Goal: Task Accomplishment & Management: Manage account settings

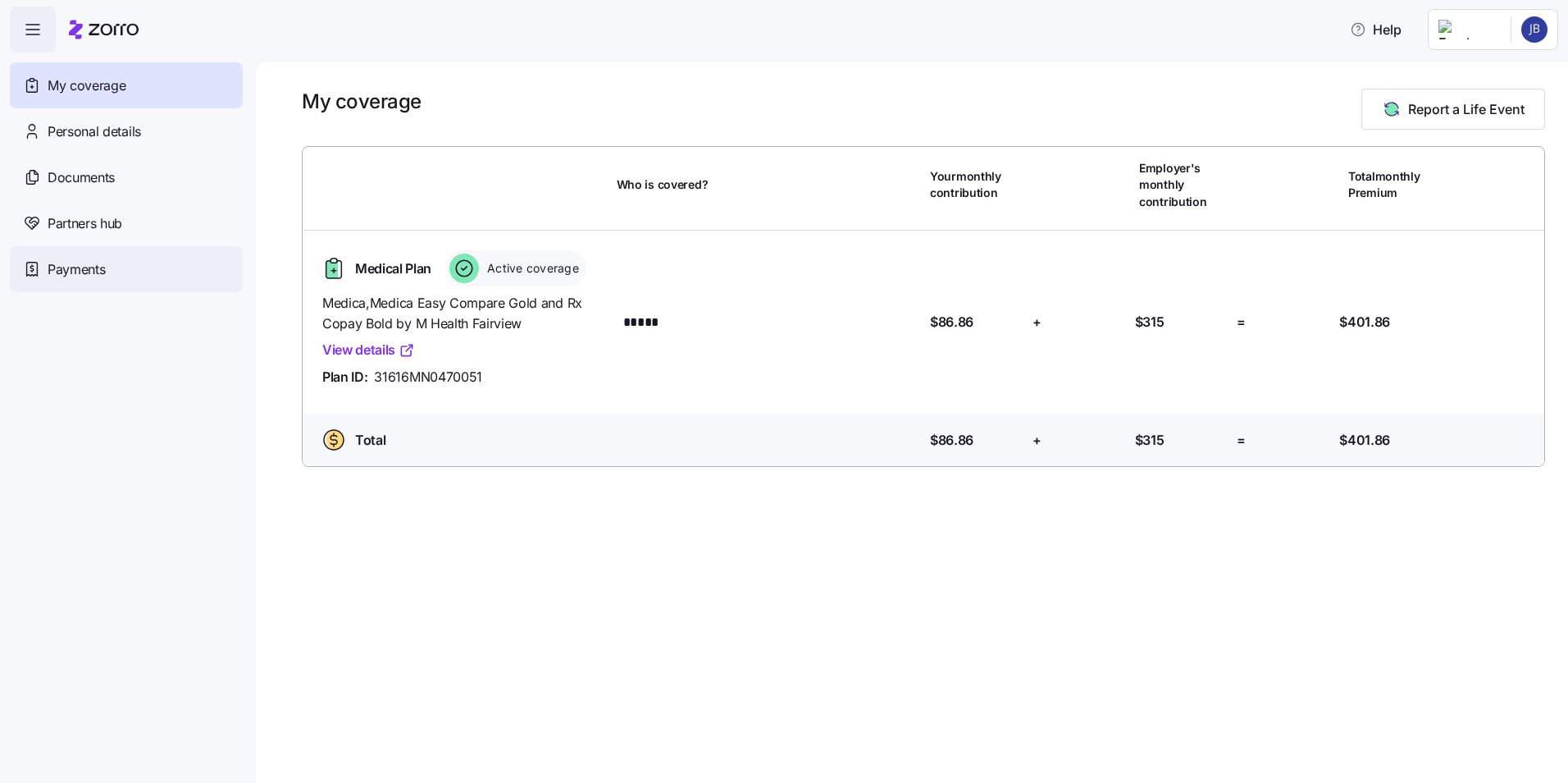
click at [75, 269] on span "Payments" at bounding box center [76, 269] width 57 height 21
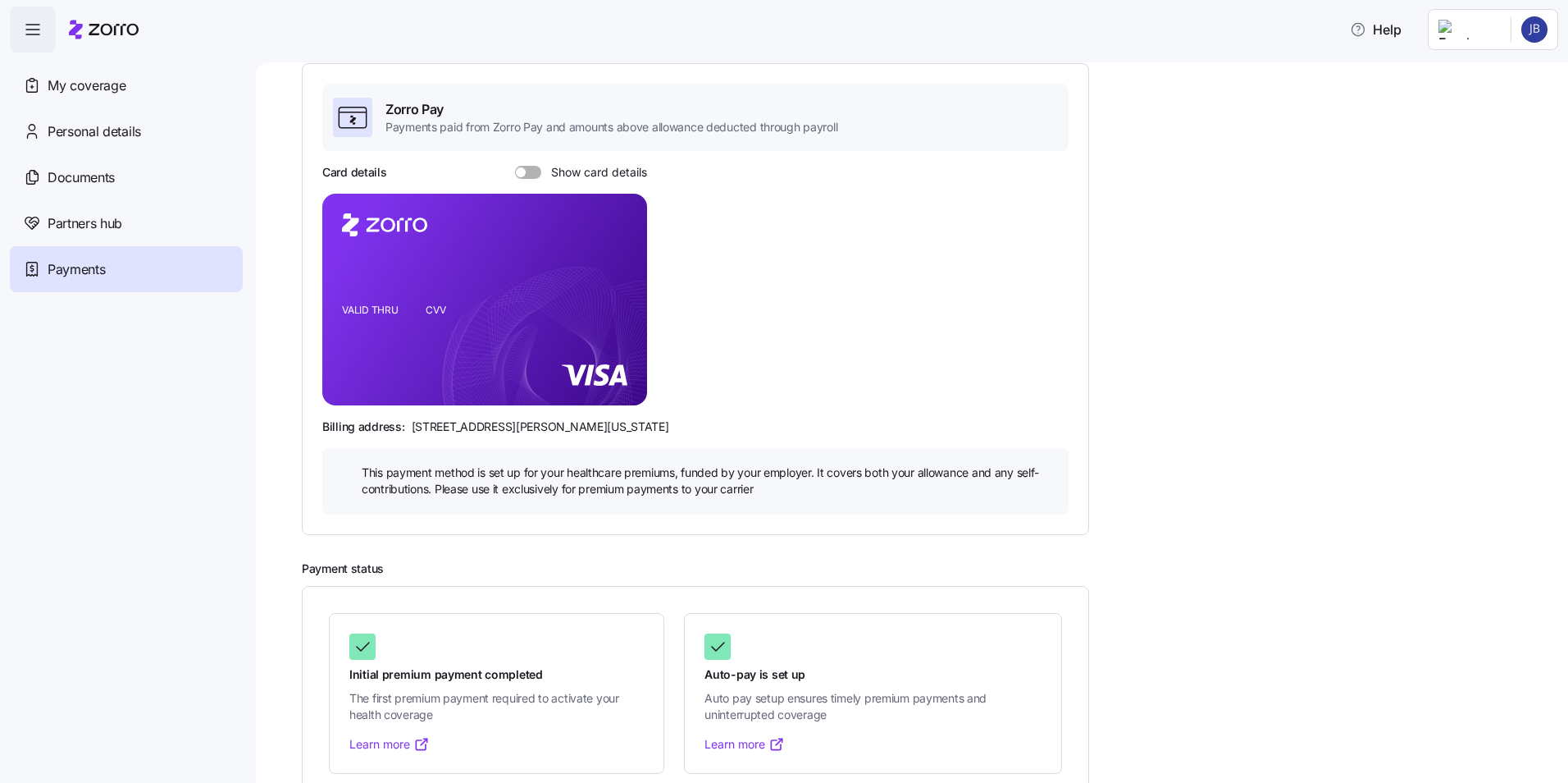
scroll to position [144, 0]
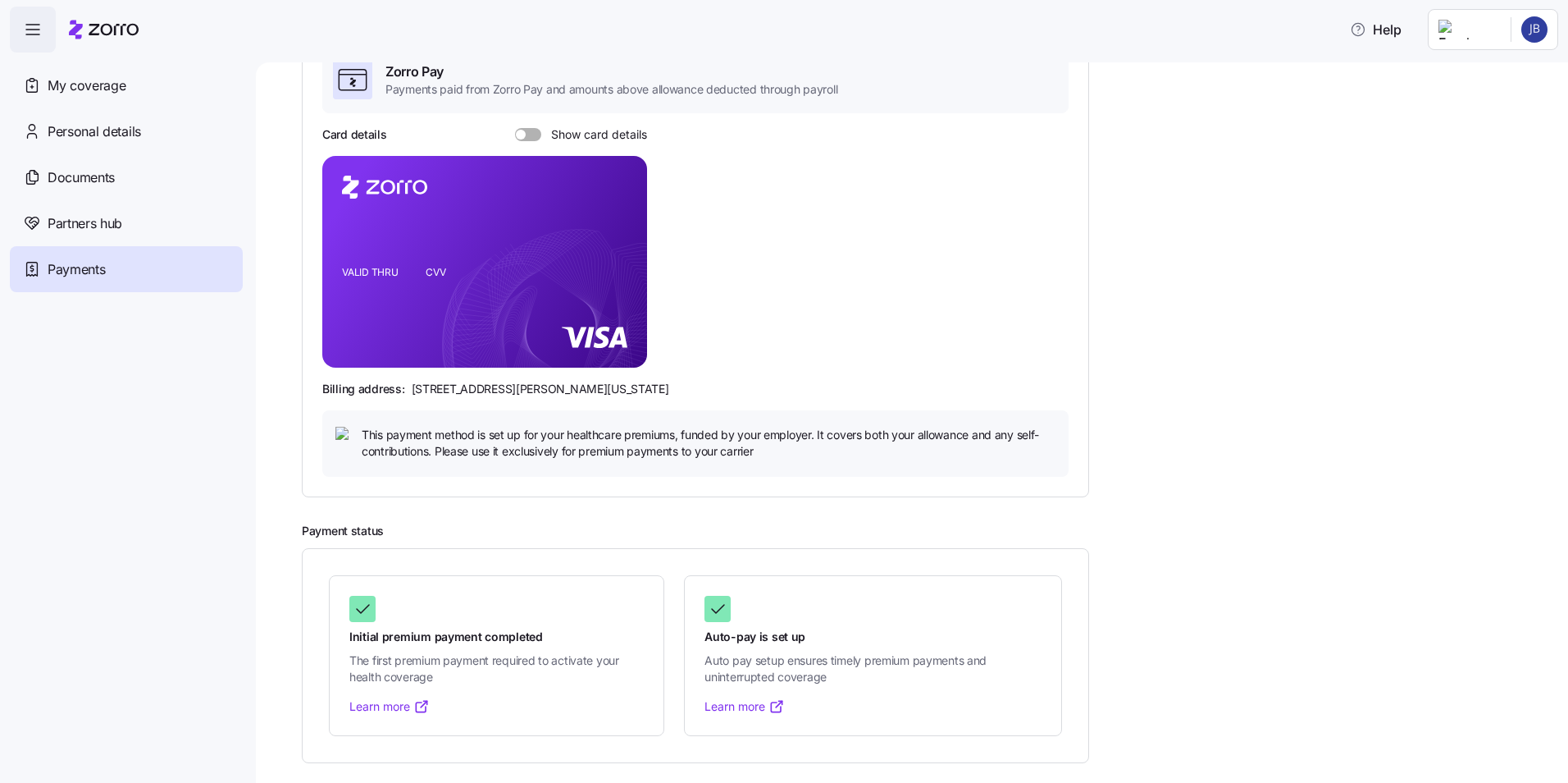
click at [518, 134] on span at bounding box center [521, 134] width 9 height 9
click at [515, 128] on input "Show card details" at bounding box center [515, 128] width 0 height 0
click at [518, 134] on span at bounding box center [523, 134] width 16 height 13
click at [515, 128] on input "Show card details" at bounding box center [515, 128] width 0 height 0
click at [517, 133] on span at bounding box center [521, 134] width 9 height 9
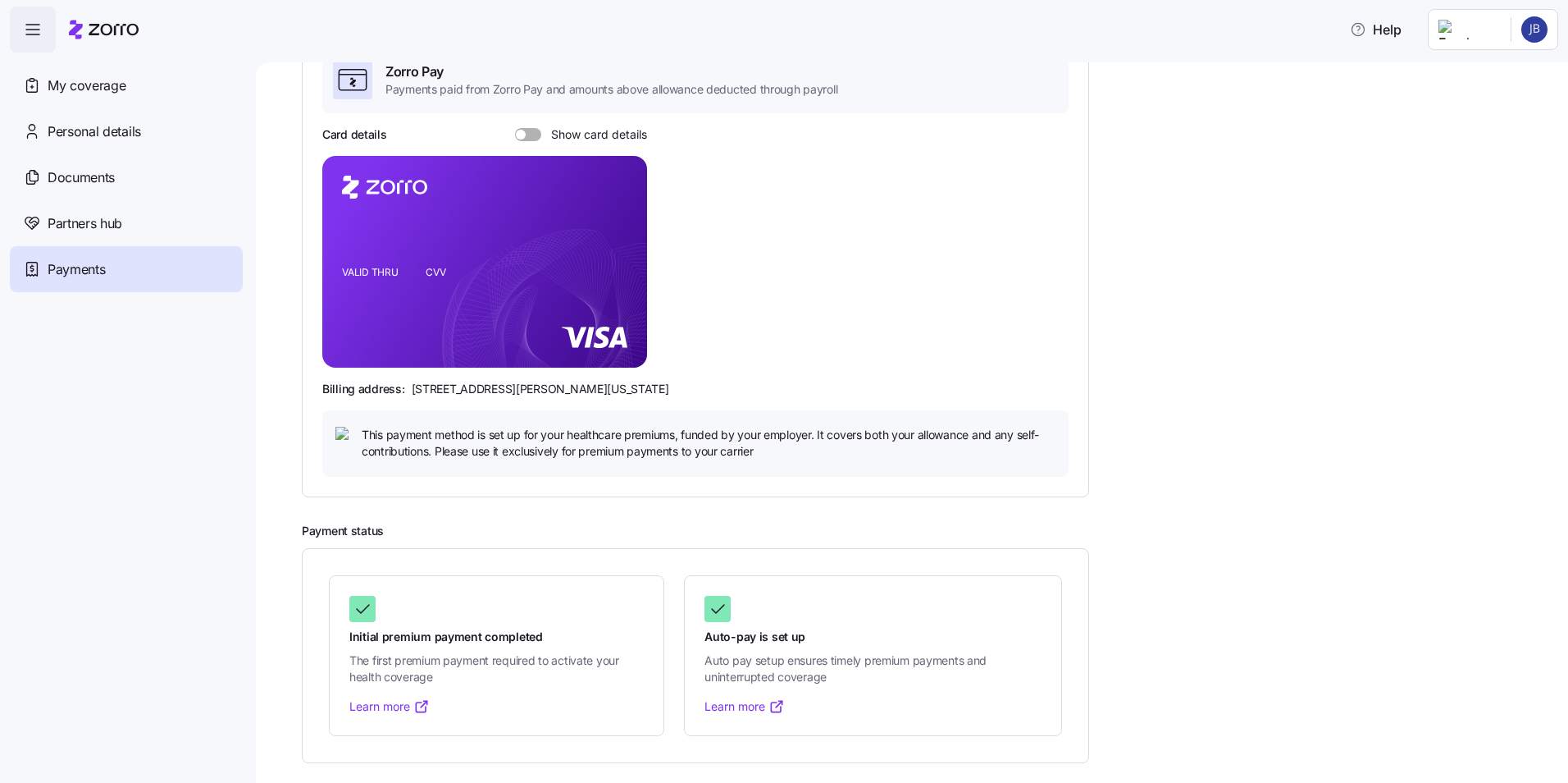
click at [515, 128] on input "Show card details" at bounding box center [515, 128] width 0 height 0
click at [615, 229] on icon "copy-to-clipboard" at bounding box center [617, 232] width 15 height 15
click at [613, 233] on icon "copy-to-clipboard" at bounding box center [617, 232] width 15 height 15
click at [618, 231] on icon "copy-to-clipboard" at bounding box center [617, 232] width 15 height 15
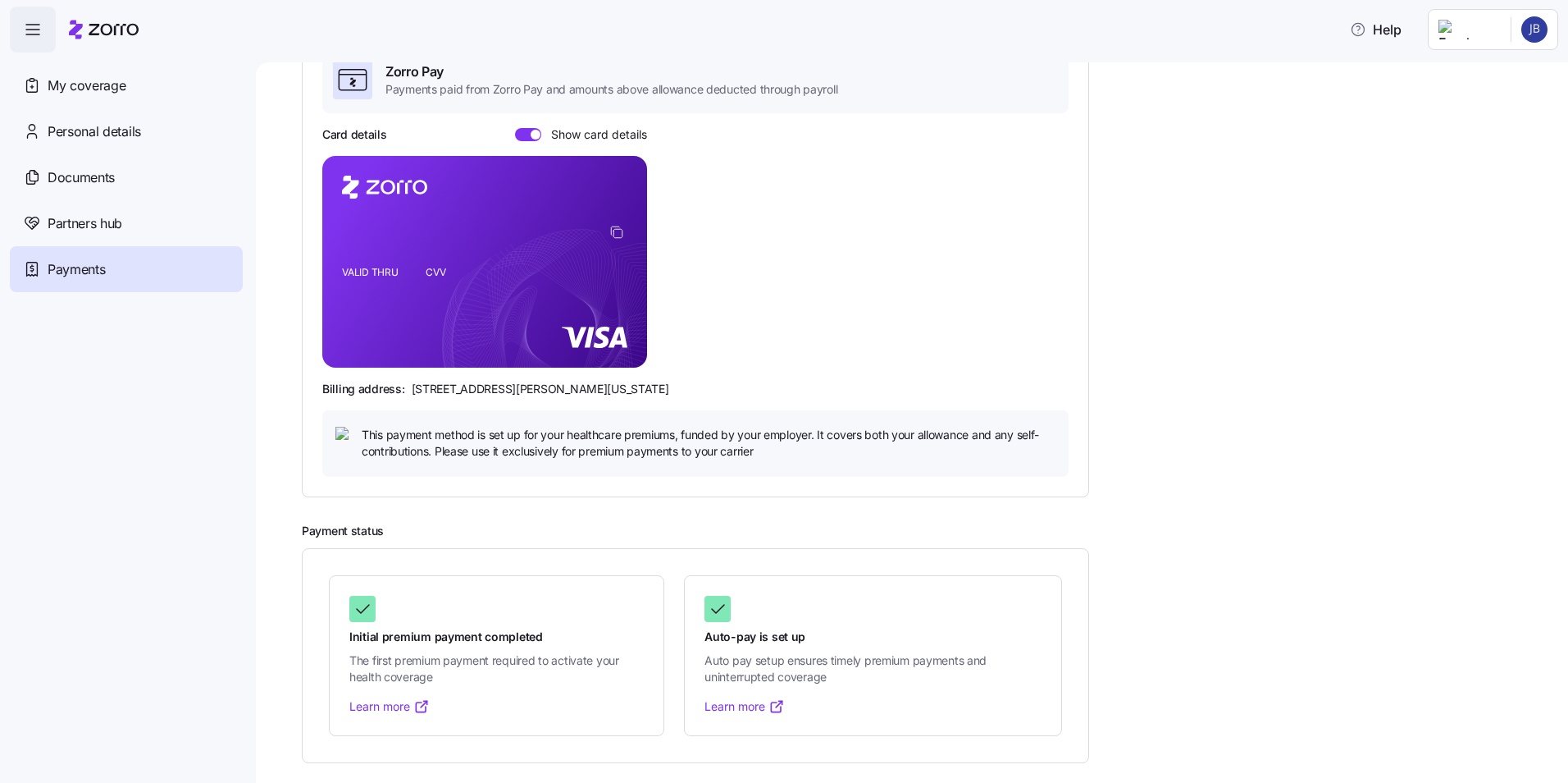
drag, startPoint x: 618, startPoint y: 231, endPoint x: 864, endPoint y: 183, distance: 250.6
click at [864, 183] on div "Card details Show card details VALID THRU CVV Billing address: 810 Sharon Drive…" at bounding box center [694, 301] width 746 height 349
click at [96, 271] on span "Payments" at bounding box center [76, 269] width 57 height 21
click at [75, 179] on span "Documents" at bounding box center [82, 177] width 68 height 21
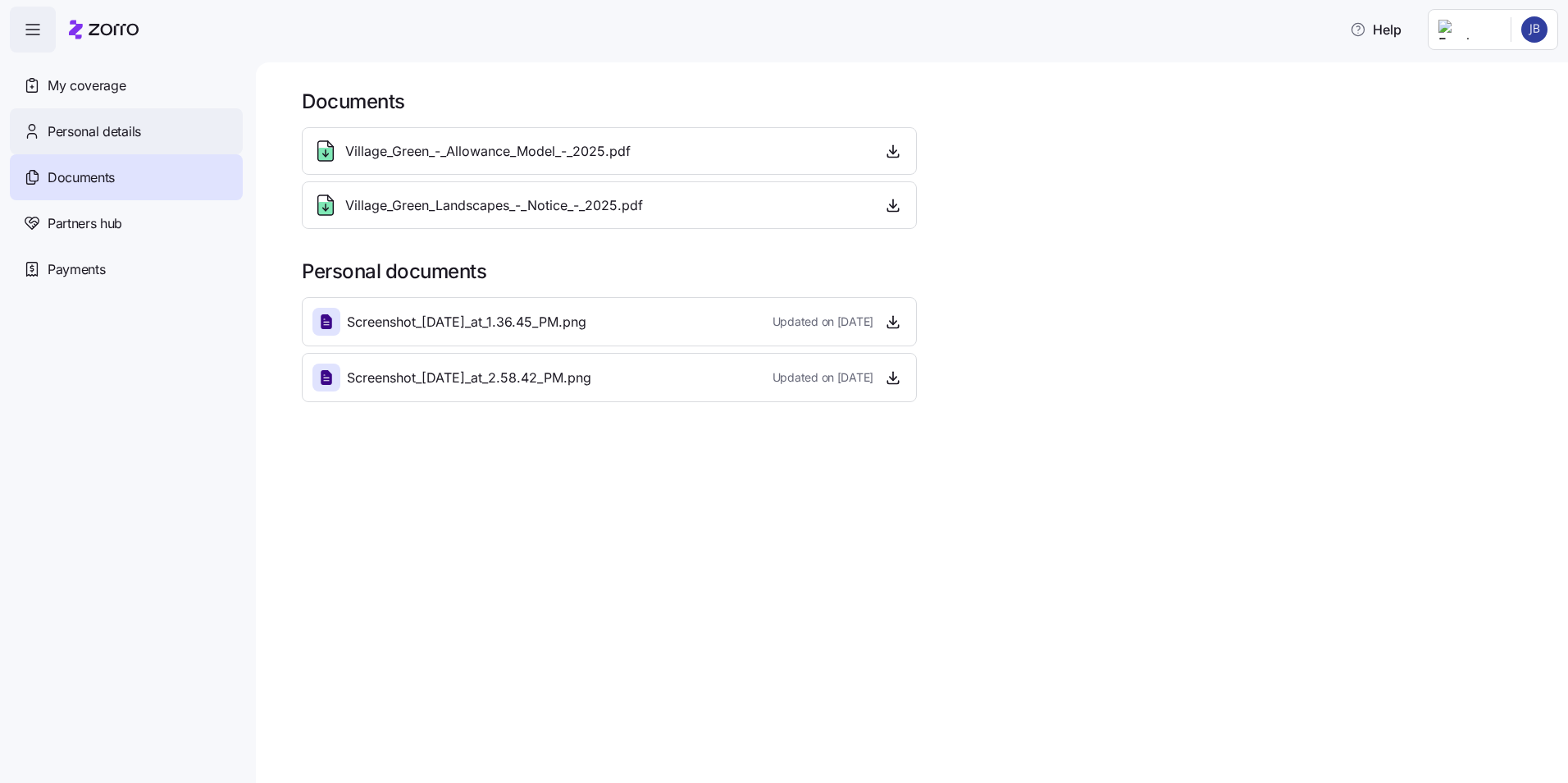
click at [88, 131] on span "Personal details" at bounding box center [95, 131] width 94 height 21
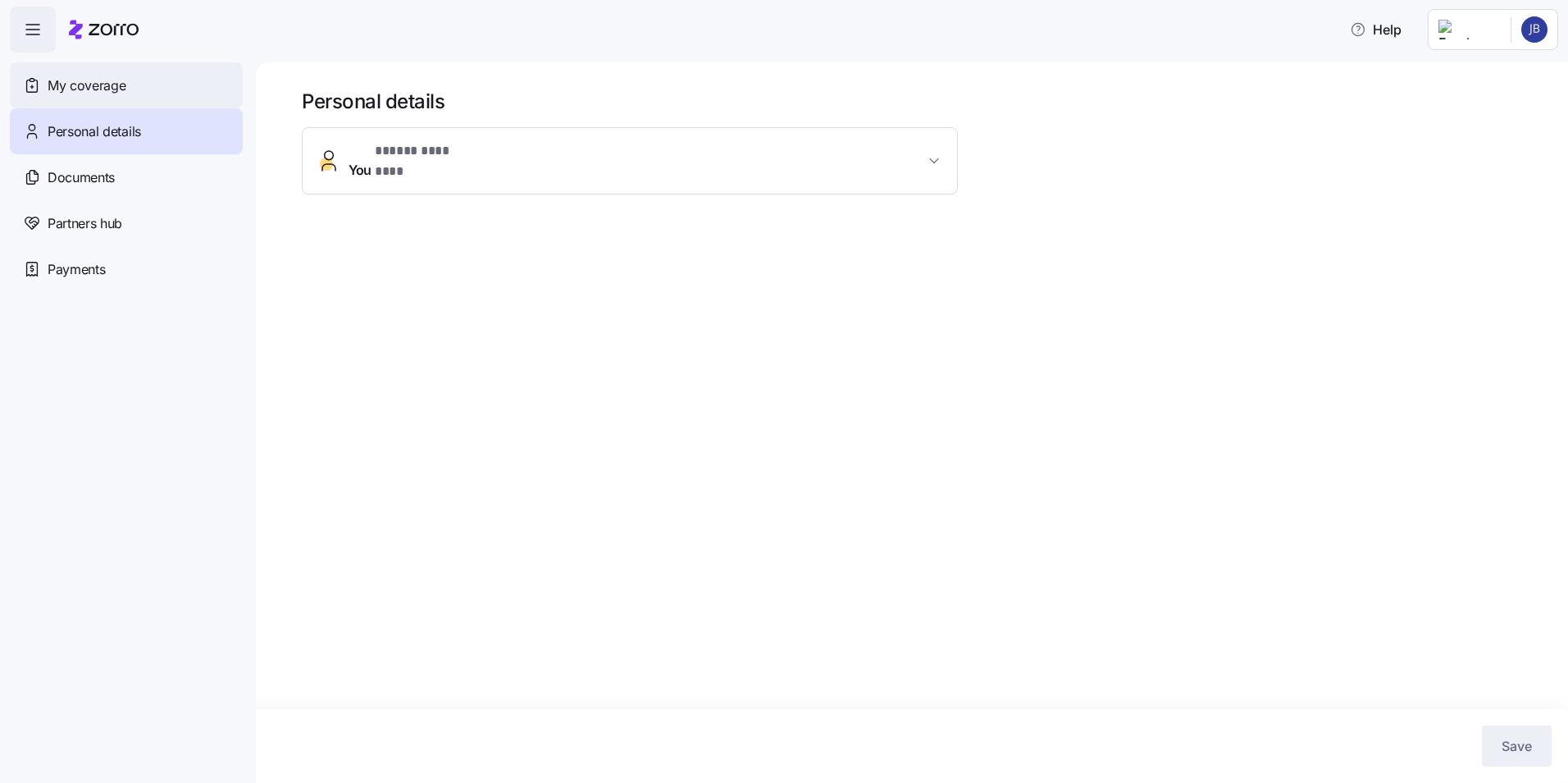
click at [114, 95] on span "My coverage" at bounding box center [86, 85] width 78 height 21
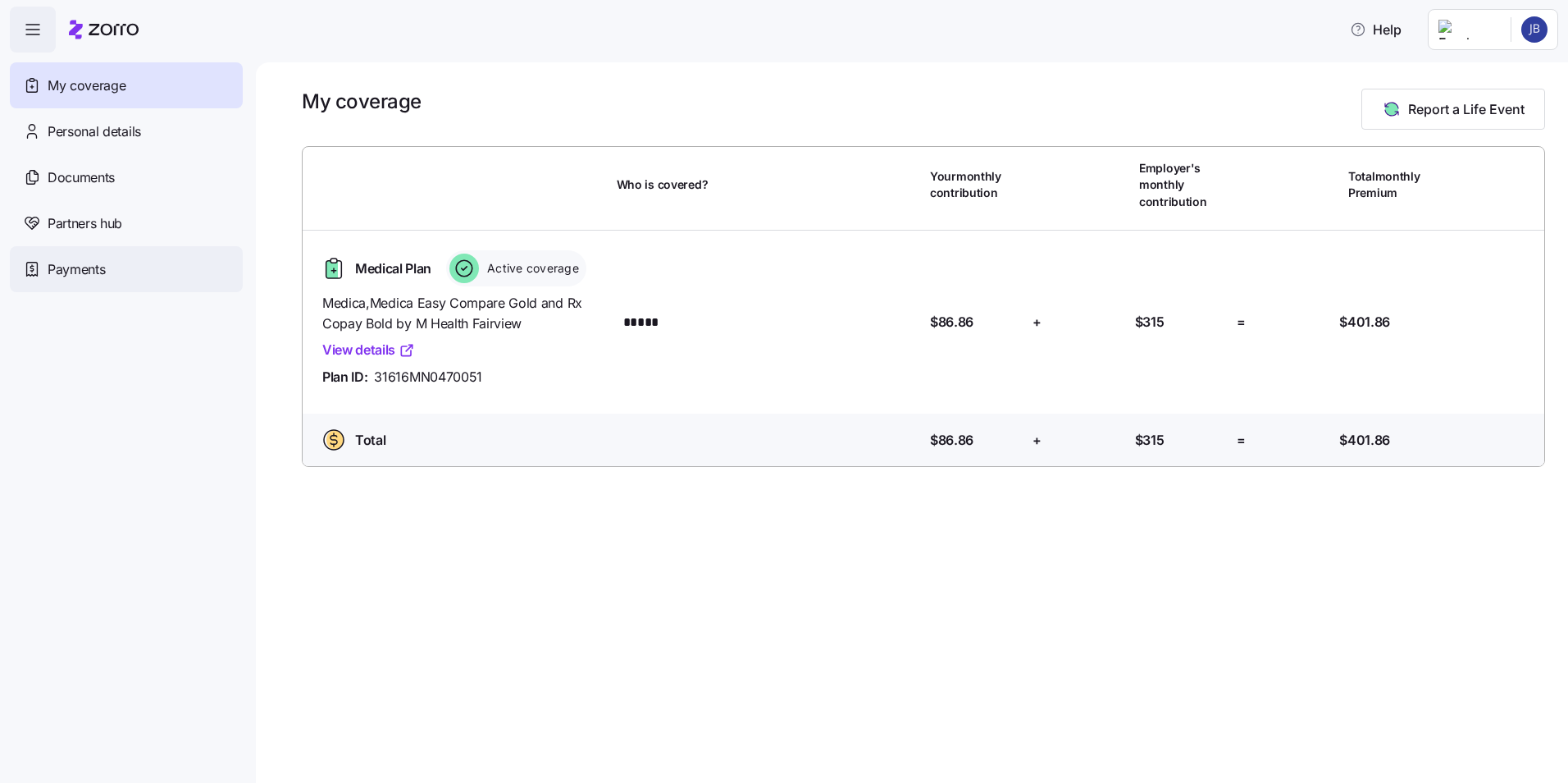
click at [95, 263] on span "Payments" at bounding box center [76, 269] width 57 height 21
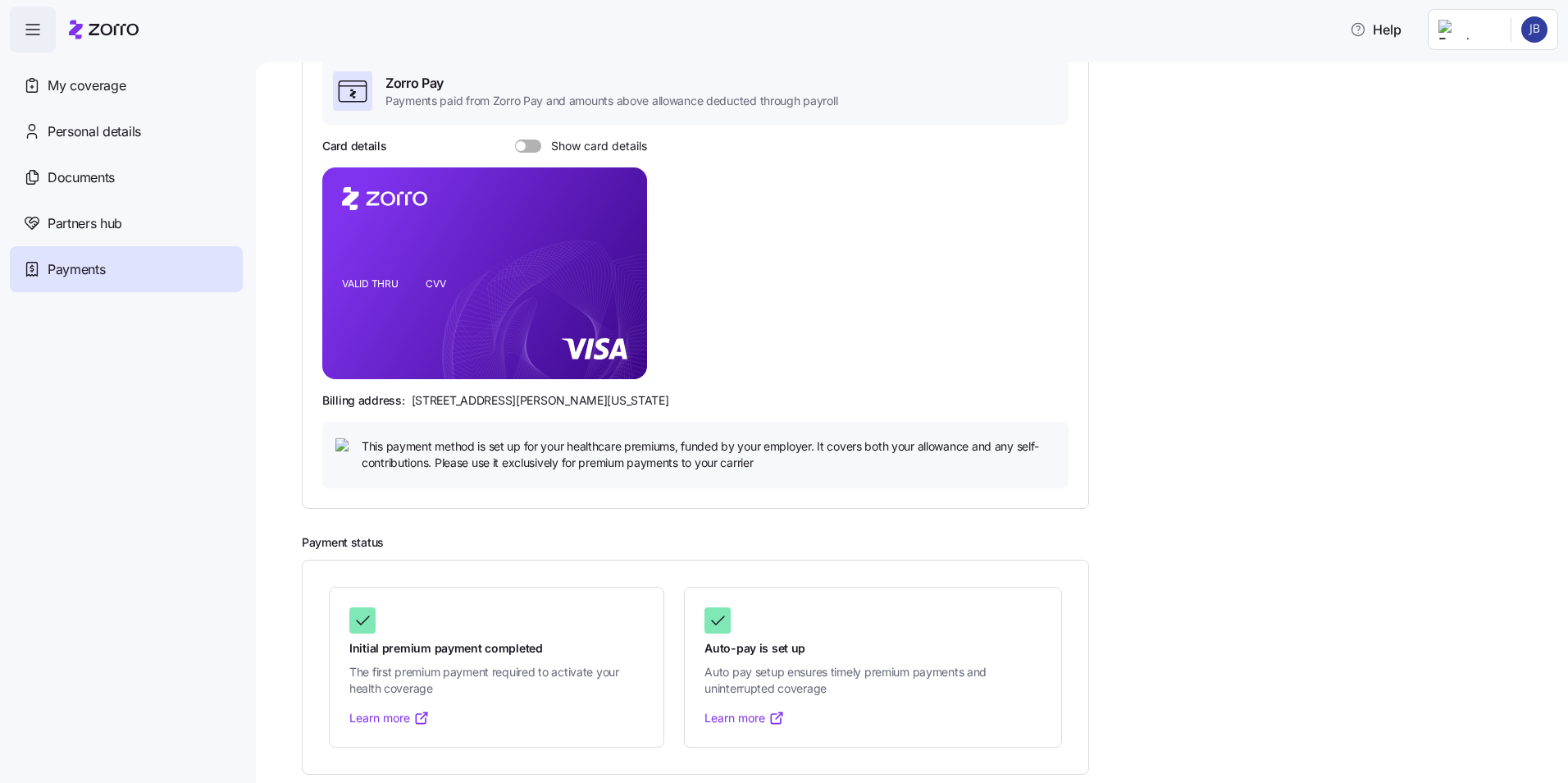
scroll to position [144, 0]
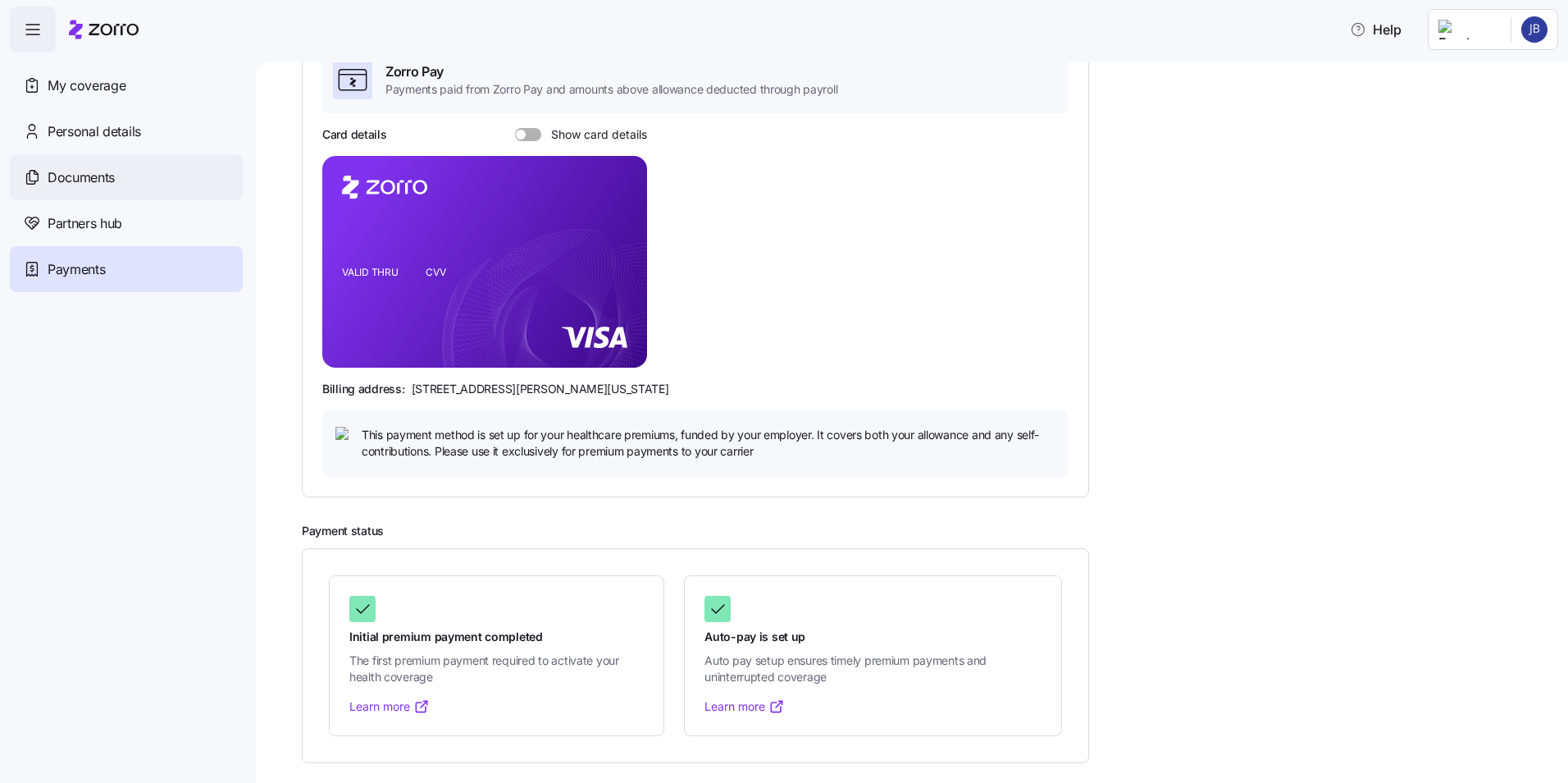
click at [76, 176] on span "Documents" at bounding box center [82, 177] width 68 height 21
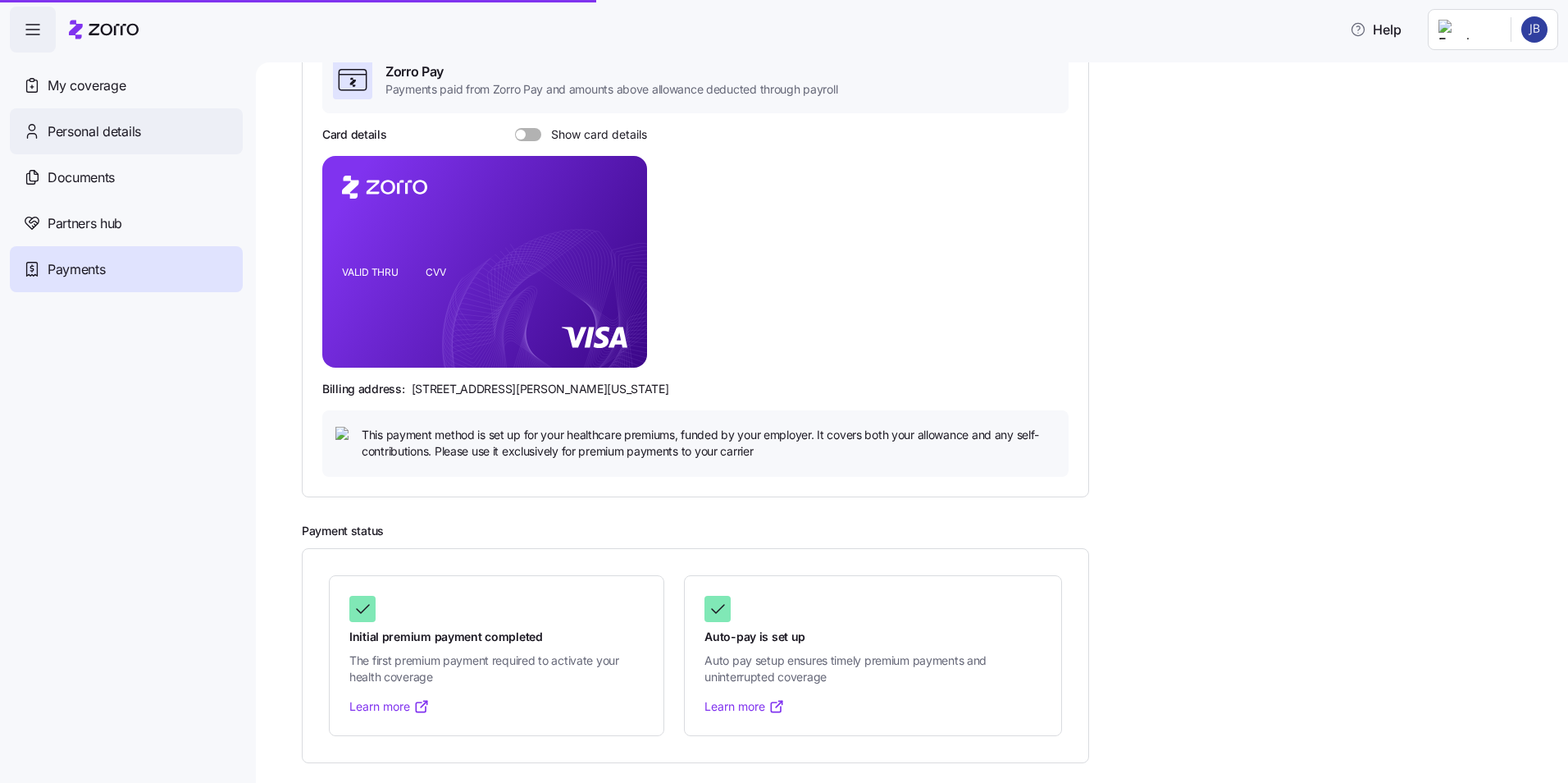
click at [88, 133] on span "Personal details" at bounding box center [95, 131] width 94 height 21
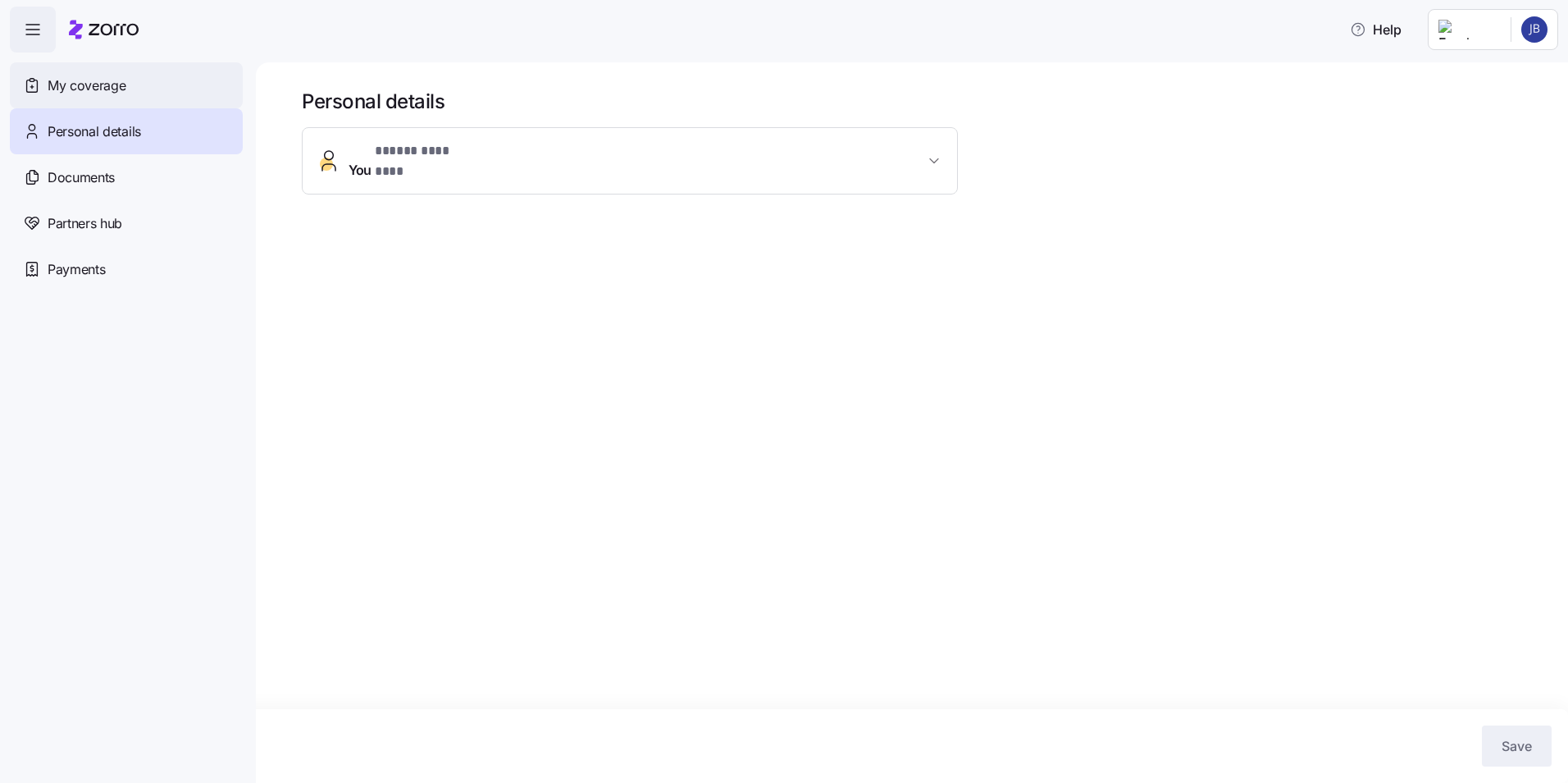
click at [88, 81] on span "My coverage" at bounding box center [86, 85] width 78 height 21
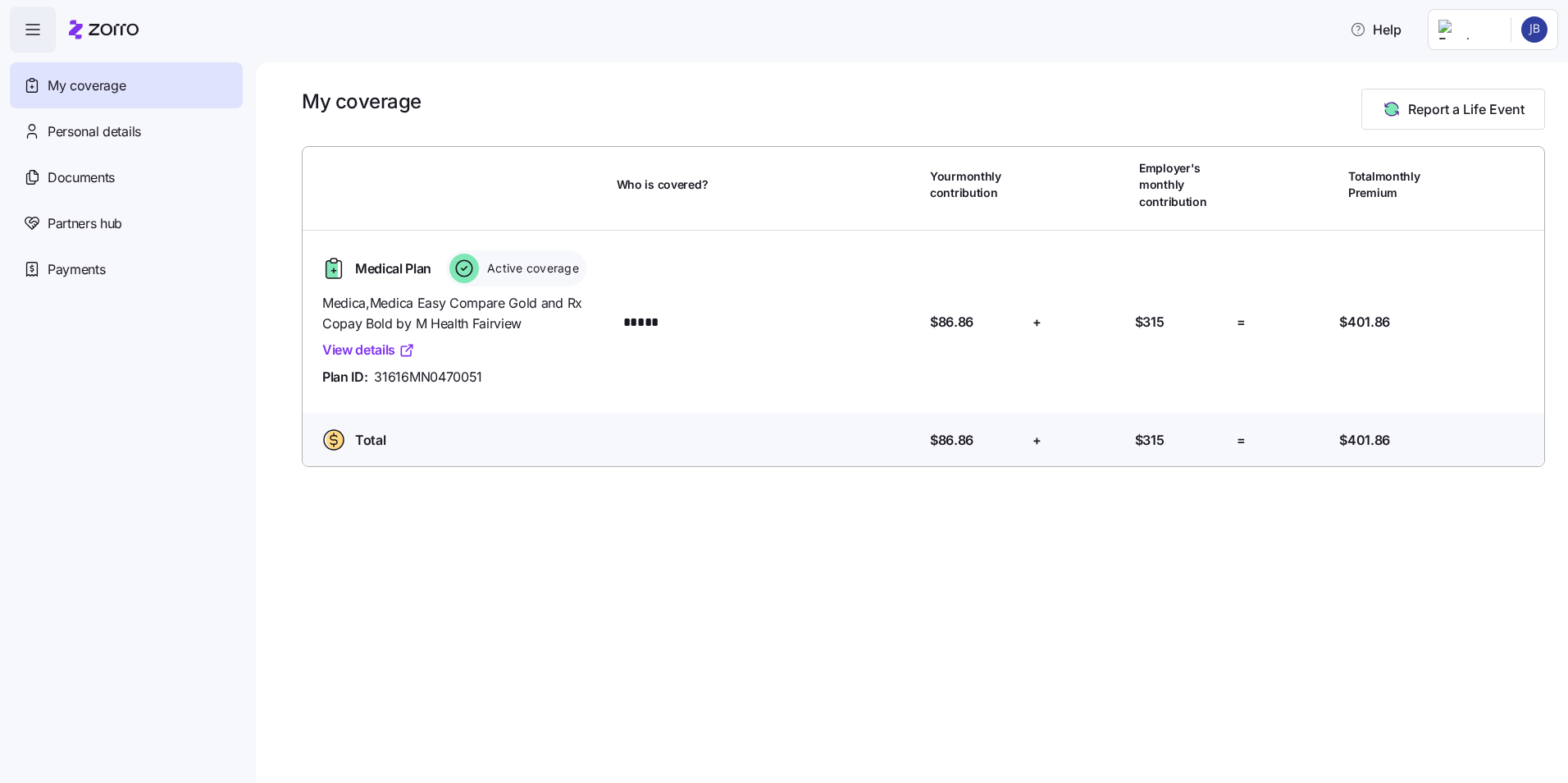
click at [1528, 21] on html "Help My coverage Personal details Documents Partners hub Payments My coverage R…" at bounding box center [784, 386] width 1568 height 773
click at [1499, 101] on div "Log out" at bounding box center [1491, 100] width 64 height 18
click at [93, 269] on span "Payments" at bounding box center [76, 269] width 57 height 21
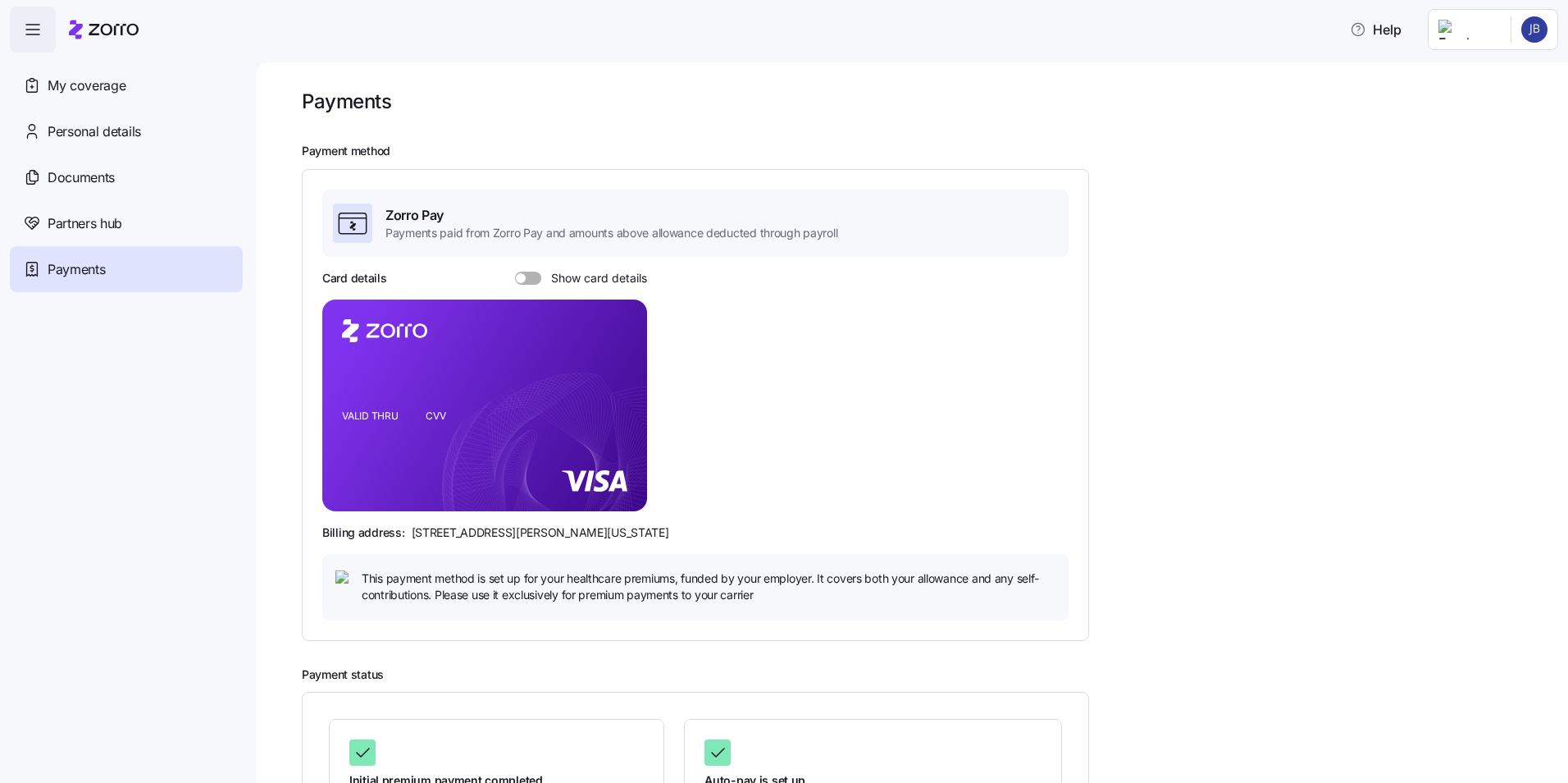
click at [23, 21] on icon "button" at bounding box center [32, 29] width 20 height 20
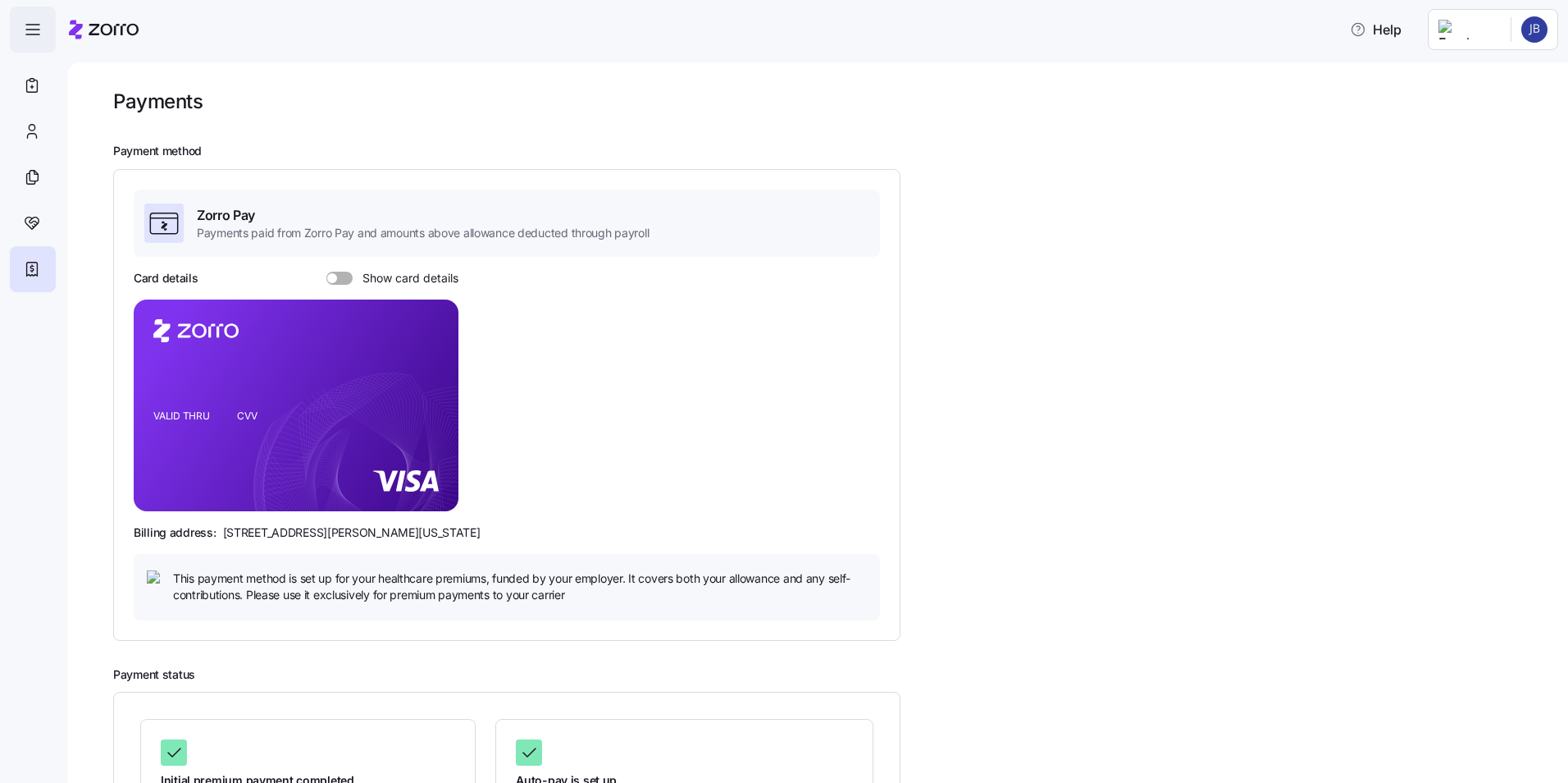
click at [21, 24] on span "button" at bounding box center [32, 29] width 44 height 44
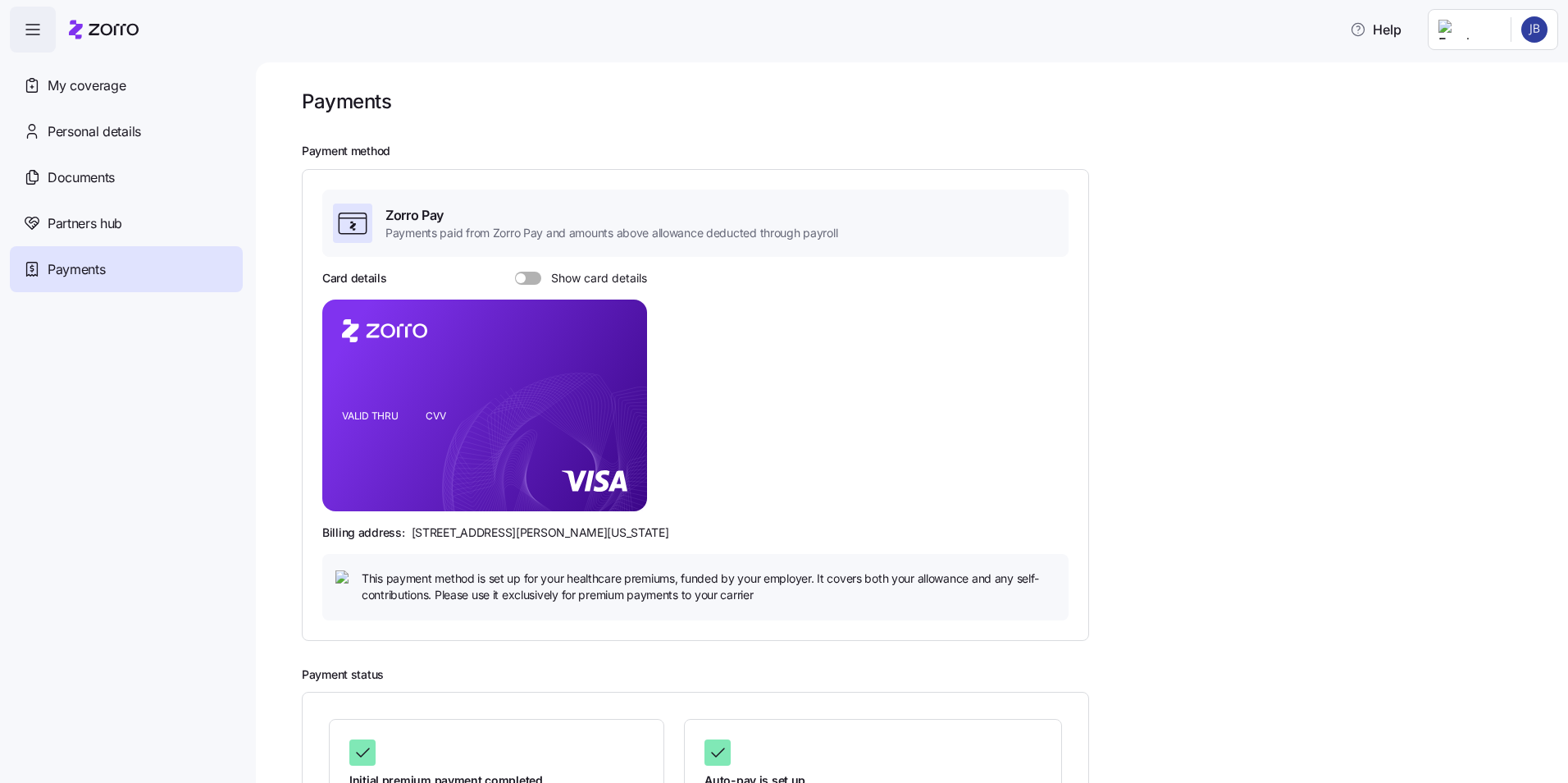
click at [21, 24] on span "button" at bounding box center [32, 29] width 44 height 44
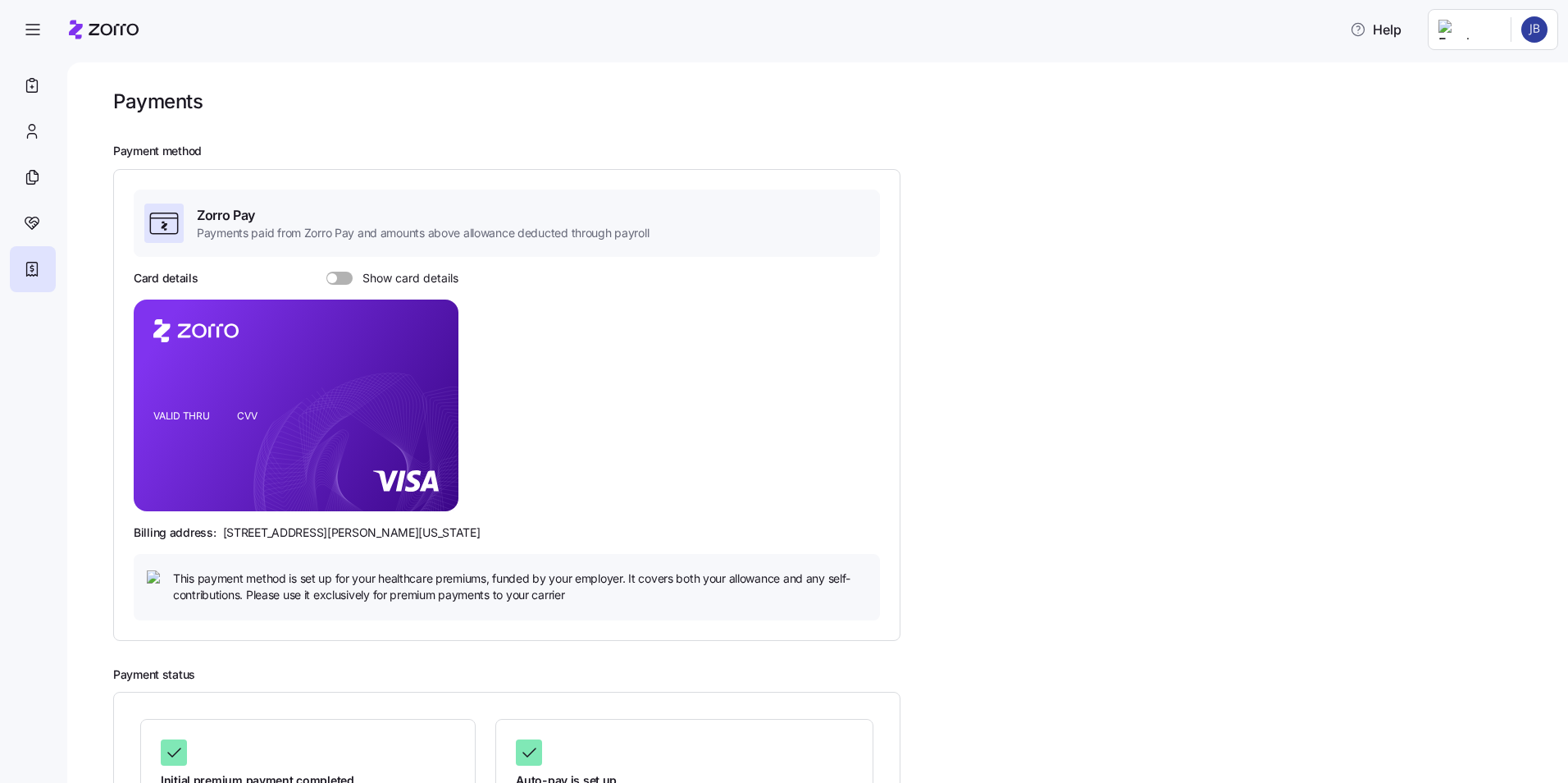
click at [1482, 38] on html "Help Payments Payment method Zorro Pay Payments paid from Zorro Pay and amounts…" at bounding box center [784, 386] width 1568 height 773
click at [1485, 68] on div "My settings" at bounding box center [1502, 73] width 86 height 18
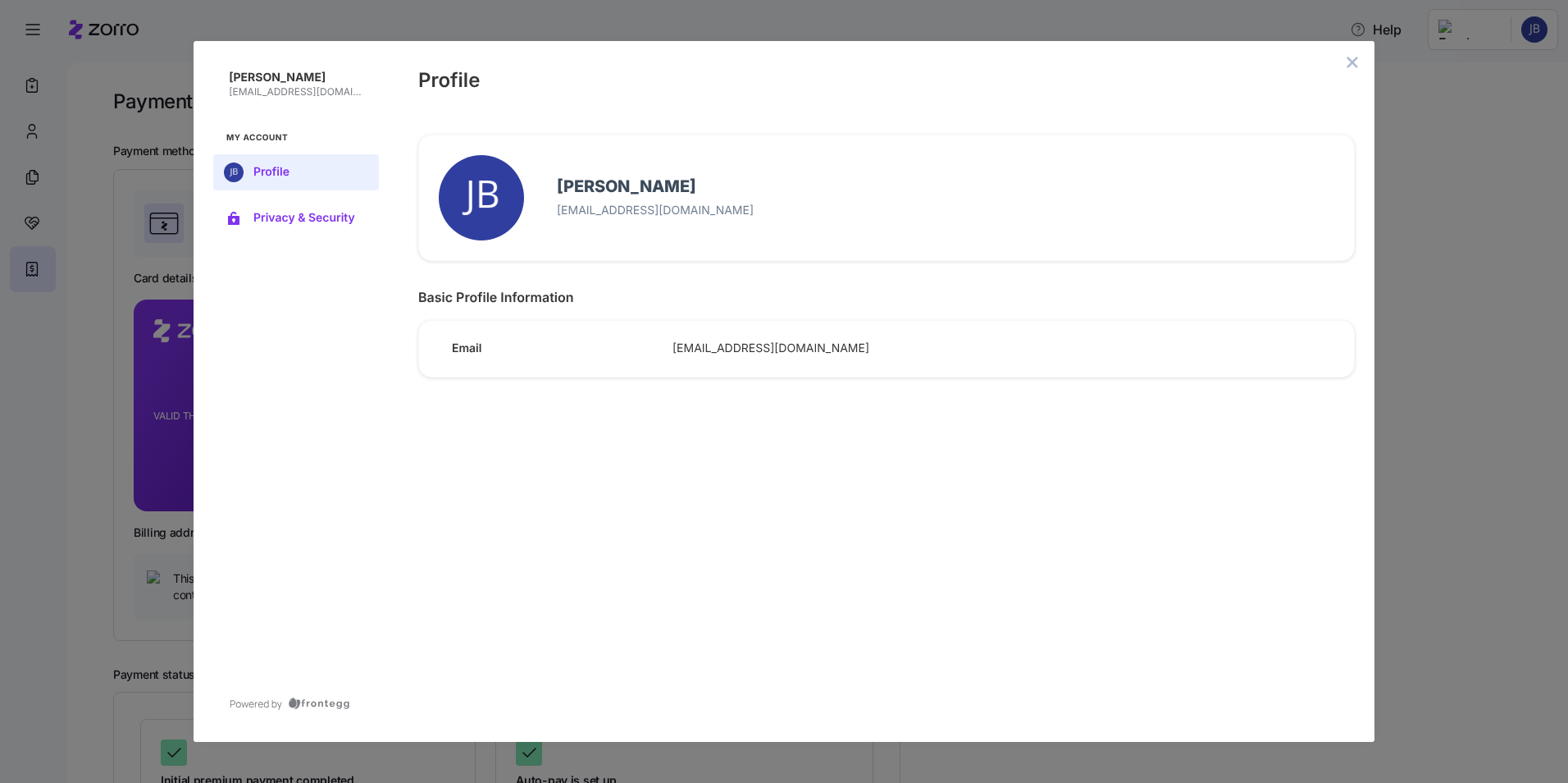
click at [297, 219] on span "Privacy & Security" at bounding box center [309, 218] width 112 height 13
